Goal: Information Seeking & Learning: Learn about a topic

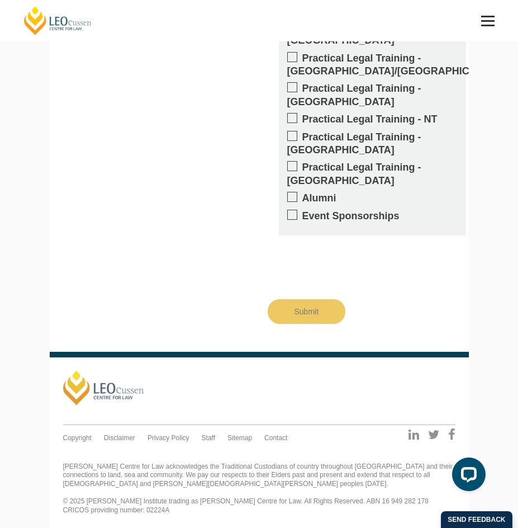
scroll to position [1394, 0]
click at [417, 87] on label "Practical Legal Training - [GEOGRAPHIC_DATA]" at bounding box center [372, 95] width 171 height 26
click at [302, 84] on input "Practical Legal Training - [GEOGRAPHIC_DATA]" at bounding box center [302, 84] width 0 height 0
click at [382, 86] on label "Practical Legal Training - [GEOGRAPHIC_DATA]" at bounding box center [372, 95] width 171 height 26
click at [302, 84] on input "Practical Legal Training - [GEOGRAPHIC_DATA]" at bounding box center [302, 84] width 0 height 0
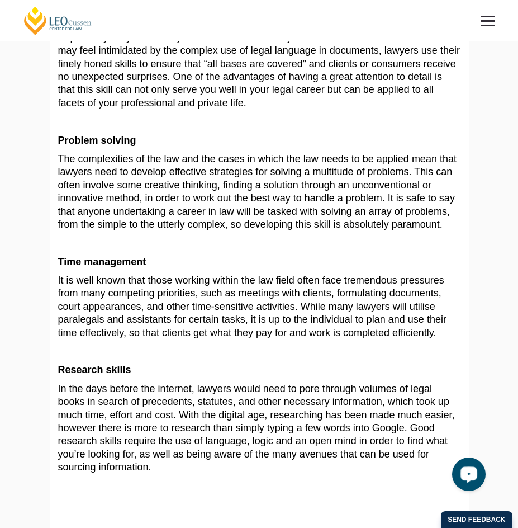
scroll to position [503, 0]
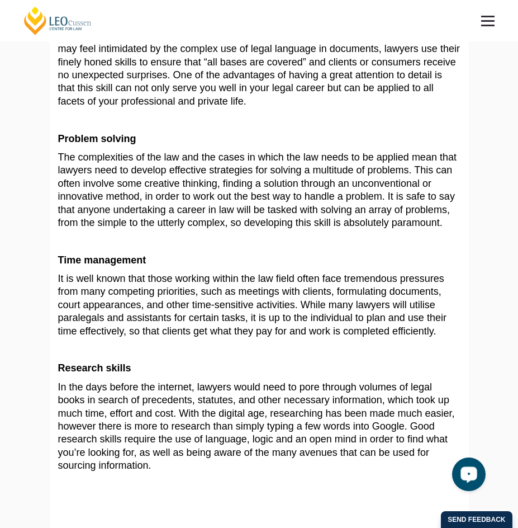
click at [284, 238] on p at bounding box center [259, 241] width 403 height 13
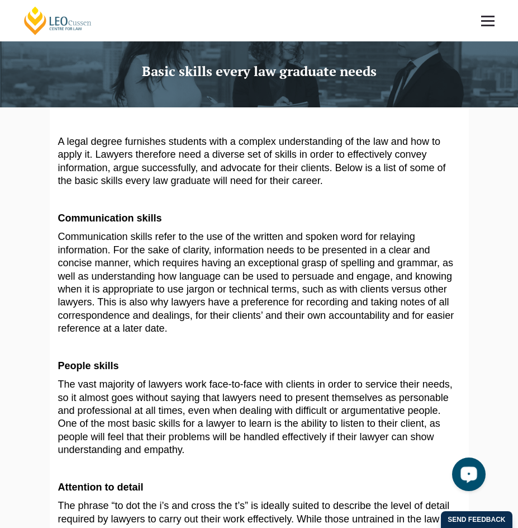
scroll to position [0, 0]
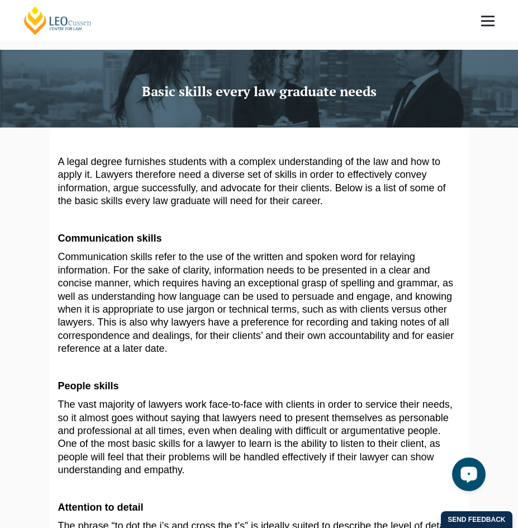
click at [517, 77] on div at bounding box center [259, 89] width 518 height 78
drag, startPoint x: 518, startPoint y: 75, endPoint x: 515, endPoint y: 45, distance: 29.8
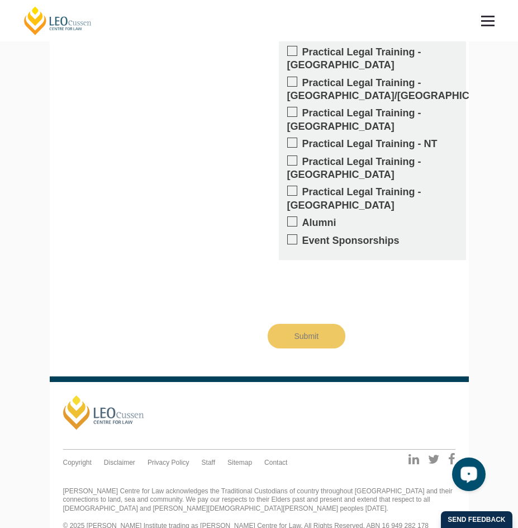
scroll to position [1394, 0]
